Goal: Task Accomplishment & Management: Manage account settings

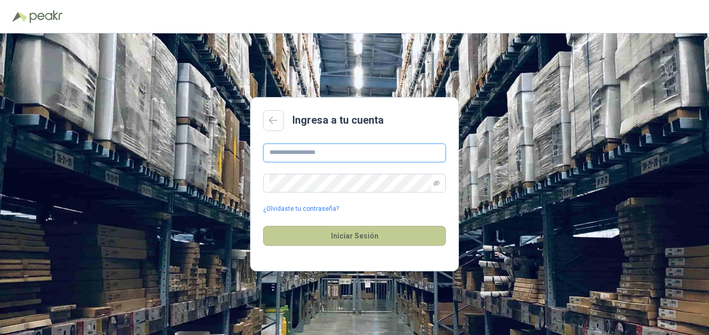
type input "**********"
click at [355, 244] on button "Iniciar Sesión" at bounding box center [354, 236] width 183 height 20
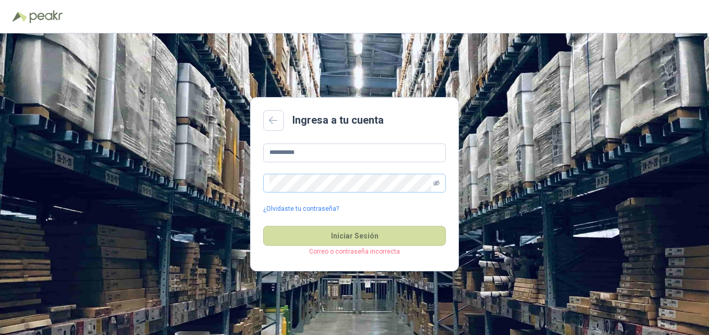
click at [436, 182] on icon "eye-invisible" at bounding box center [436, 182] width 6 height 5
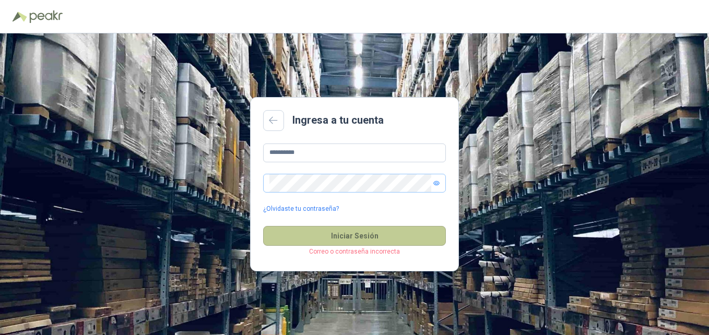
click at [344, 233] on button "Iniciar Sesión" at bounding box center [354, 236] width 183 height 20
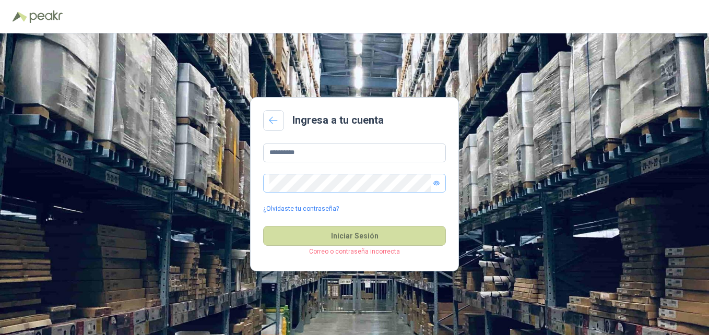
click at [276, 118] on icon at bounding box center [273, 120] width 9 height 8
click at [432, 182] on span at bounding box center [354, 183] width 183 height 19
click at [434, 181] on icon "eye" at bounding box center [436, 183] width 6 height 6
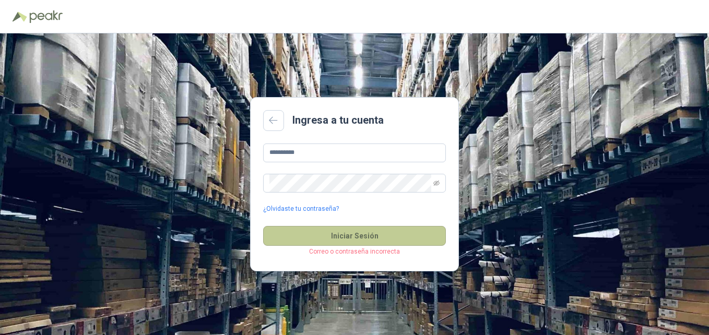
click at [360, 236] on button "Iniciar Sesión" at bounding box center [354, 236] width 183 height 20
